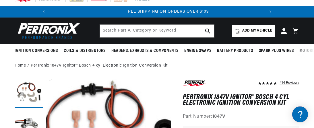
scroll to position [0, 214]
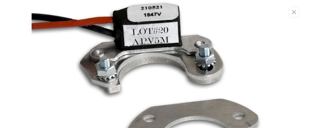
scroll to position [0, 0]
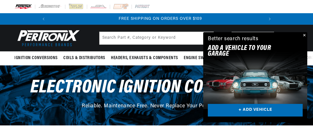
scroll to position [0, 214]
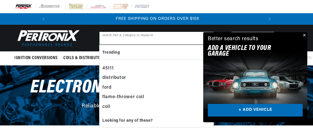
click at [116, 40] on input "text" at bounding box center [156, 38] width 114 height 13
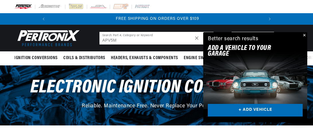
type input "APV5M"
click at [304, 36] on button "Close" at bounding box center [303, 35] width 7 height 7
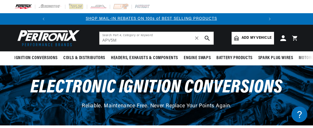
scroll to position [0, 0]
click at [206, 38] on icon "search button" at bounding box center [207, 38] width 5 height 5
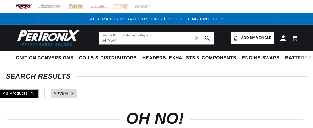
type input "APV5M"
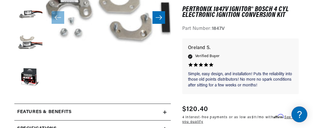
scroll to position [229, 0]
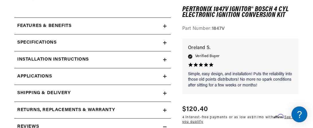
click at [62, 30] on h2 "Returns, Replacements & Warranty" at bounding box center [44, 25] width 54 height 7
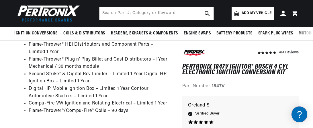
scroll to position [0, 0]
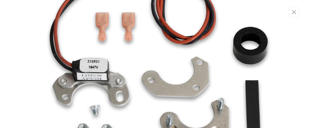
click at [64, 103] on img "Media gallery" at bounding box center [157, 64] width 251 height 251
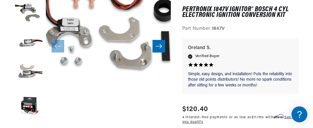
click at [33, 97] on button "Open media 1 in modal" at bounding box center [33, 97] width 0 height 0
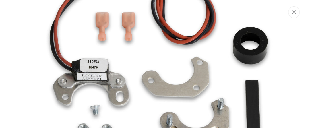
click at [94, 77] on img "Media gallery" at bounding box center [157, 64] width 251 height 251
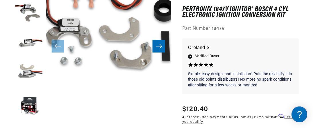
click at [33, 97] on button "Open media 1 in modal" at bounding box center [33, 97] width 0 height 0
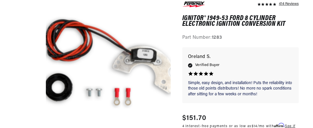
scroll to position [0, 214]
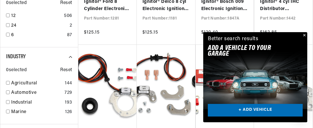
click at [304, 34] on button "Close" at bounding box center [303, 35] width 7 height 7
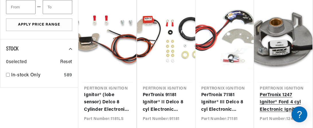
scroll to position [459, 0]
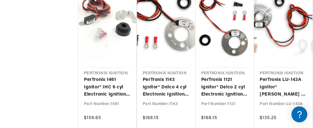
scroll to position [0, 214]
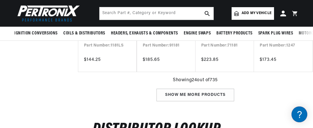
scroll to position [498, 0]
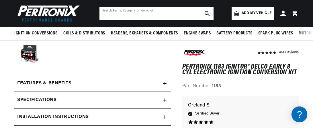
click at [128, 11] on input "text" at bounding box center [156, 13] width 114 height 13
type input "APV5M"
click at [205, 12] on use "search button" at bounding box center [207, 13] width 5 height 5
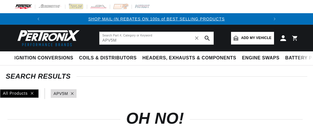
type input "APV5M"
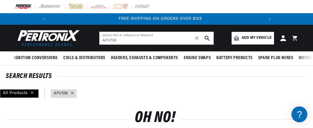
scroll to position [0, 214]
click at [130, 40] on input "APV5M" at bounding box center [156, 38] width 114 height 13
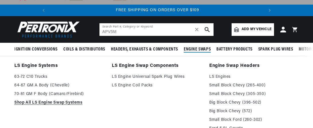
scroll to position [0, 0]
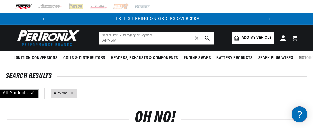
click at [208, 36] on icon "search button" at bounding box center [207, 38] width 5 height 5
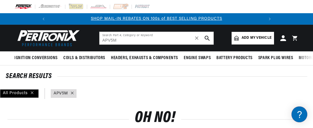
click at [206, 38] on icon "search button" at bounding box center [207, 38] width 5 height 5
click at [57, 6] on img at bounding box center [50, 6] width 24 height 6
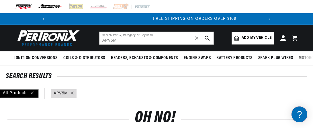
scroll to position [0, 214]
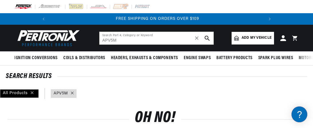
click at [208, 36] on use "search button" at bounding box center [207, 38] width 5 height 5
click at [206, 37] on icon "search button" at bounding box center [207, 38] width 5 height 5
